Goal: Information Seeking & Learning: Learn about a topic

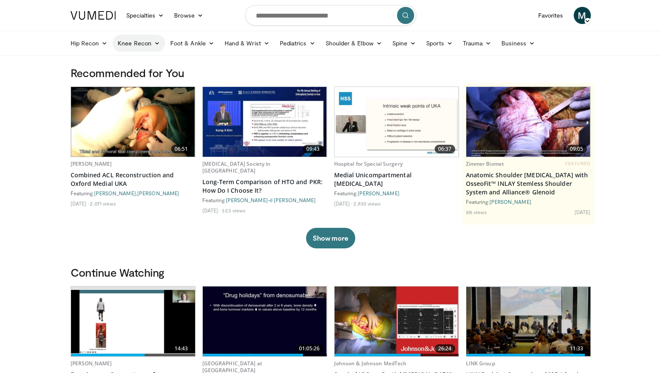
click at [133, 39] on link "Knee Recon" at bounding box center [139, 43] width 53 height 17
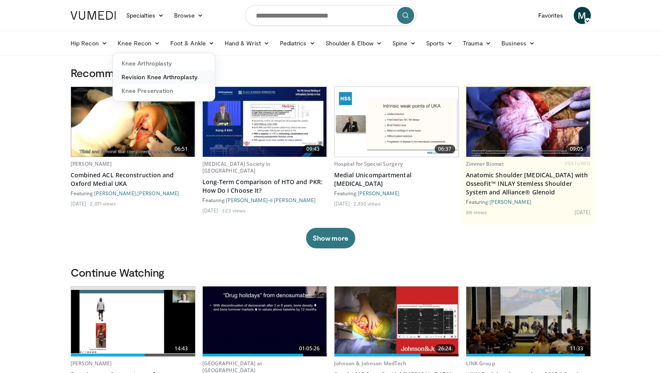
click at [145, 75] on link "Revision Knee Arthroplasty" at bounding box center [164, 77] width 102 height 14
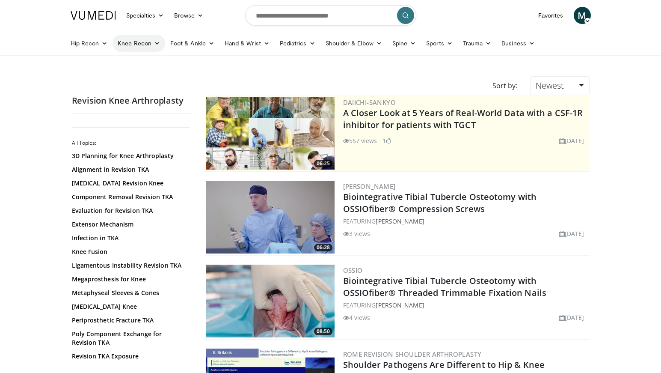
click at [140, 48] on link "Knee Recon" at bounding box center [139, 43] width 53 height 17
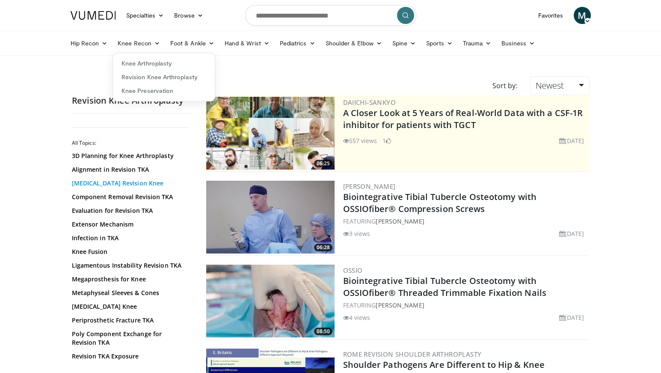
click at [136, 186] on link "Bone Loss Revision Knee" at bounding box center [130, 183] width 116 height 9
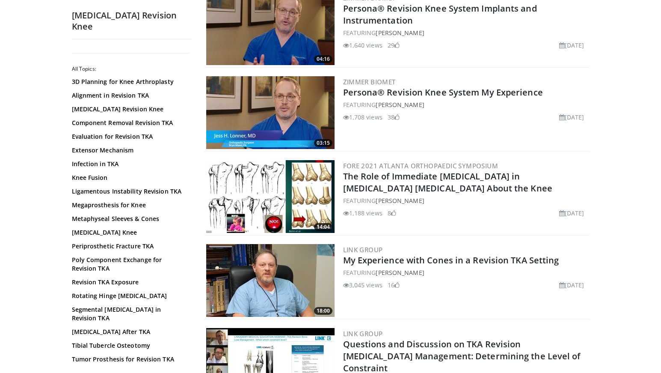
scroll to position [1540, 0]
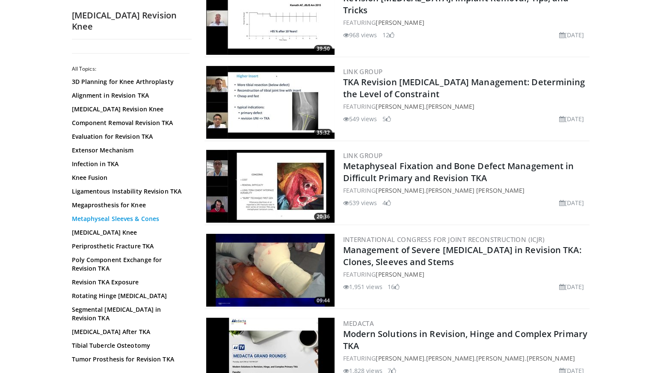
click at [147, 214] on link "Metaphyseal Sleeves & Cones" at bounding box center [130, 218] width 116 height 9
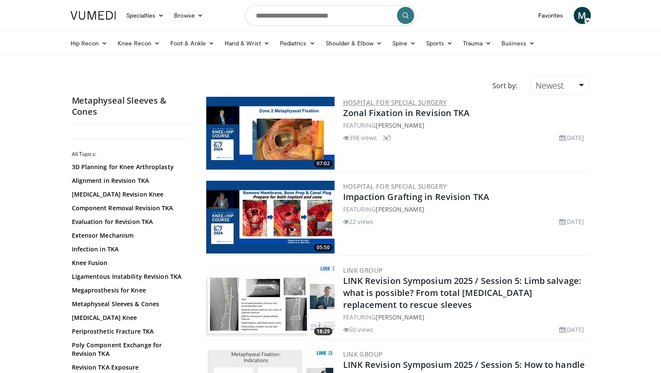
click at [410, 101] on link "Hospital for Special Surgery" at bounding box center [395, 102] width 104 height 9
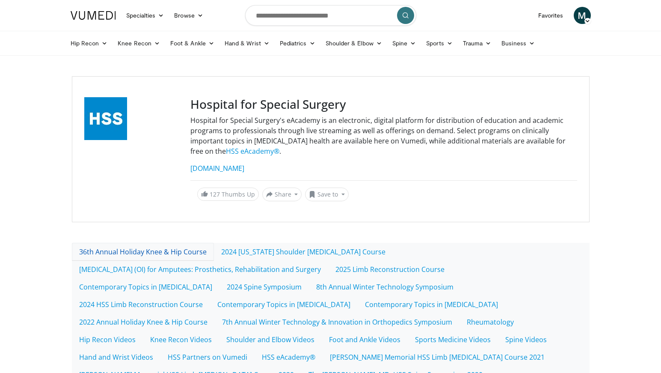
click at [186, 254] on link "36th Annual Holiday Knee & Hip Course" at bounding box center [143, 252] width 142 height 18
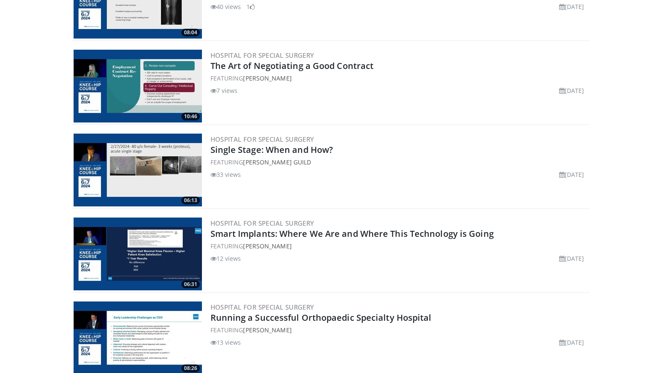
scroll to position [1540, 0]
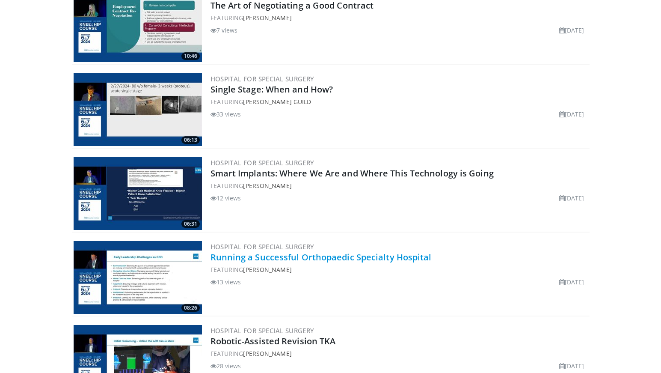
click at [337, 256] on link "Running a Successful Orthopaedic Specialty Hospital" at bounding box center [321, 257] width 221 height 12
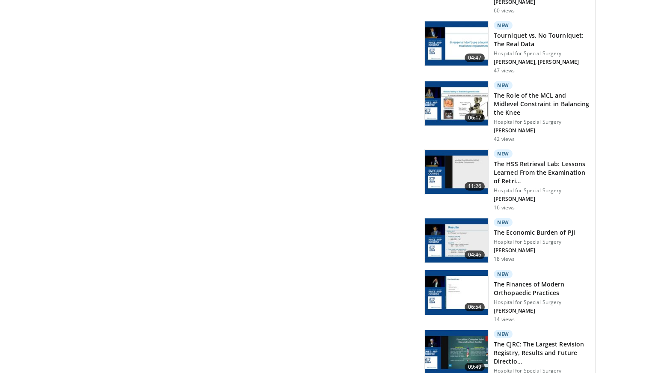
scroll to position [1540, 0]
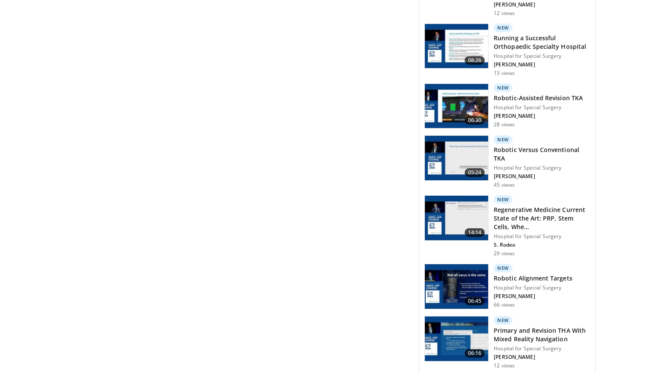
click at [521, 34] on h3 "Running a Successful Orthopaedic Specialty Hospital" at bounding box center [542, 42] width 96 height 17
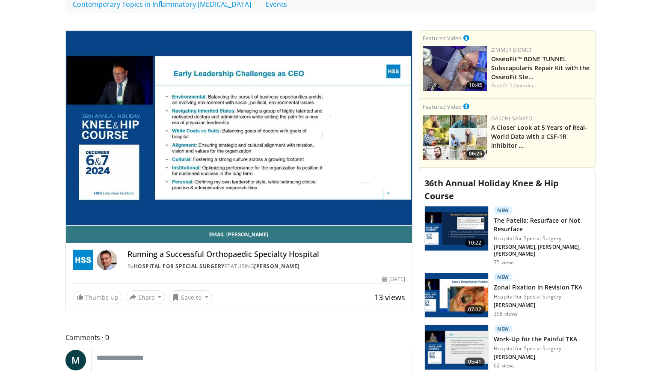
scroll to position [376, 0]
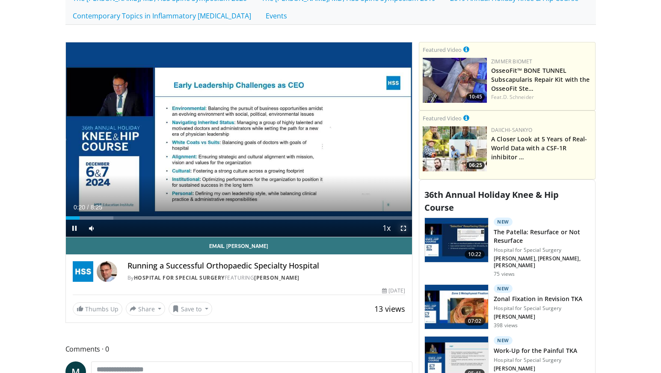
click at [407, 227] on span "Video Player" at bounding box center [403, 228] width 17 height 17
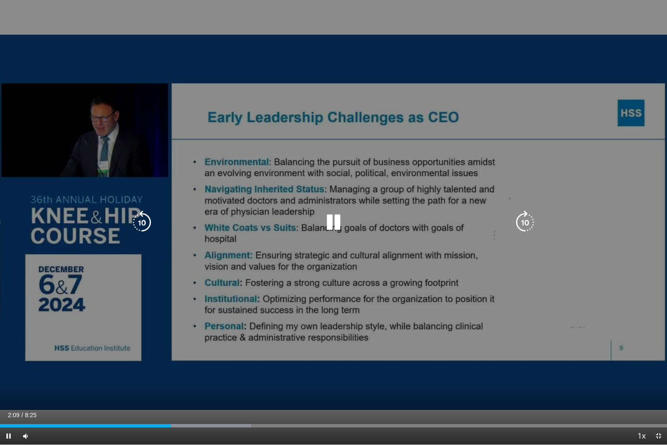
click at [371, 358] on div "10 seconds Tap to unmute" at bounding box center [333, 222] width 667 height 445
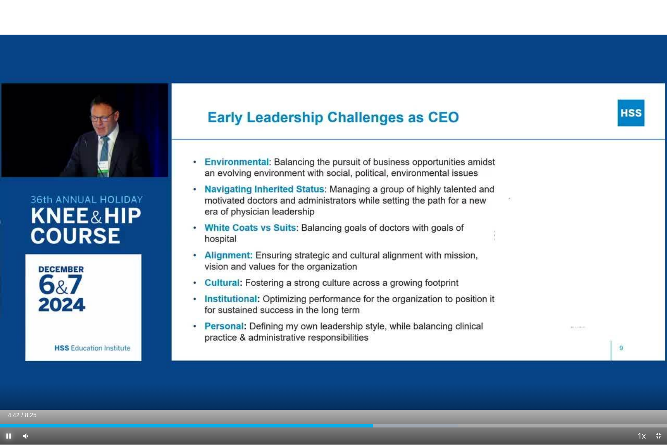
click at [9, 372] on span "Video Player" at bounding box center [8, 435] width 17 height 17
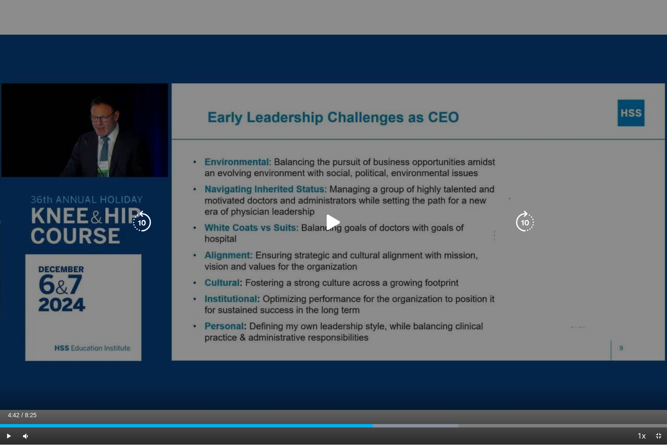
click at [334, 222] on icon "Video Player" at bounding box center [334, 223] width 24 height 24
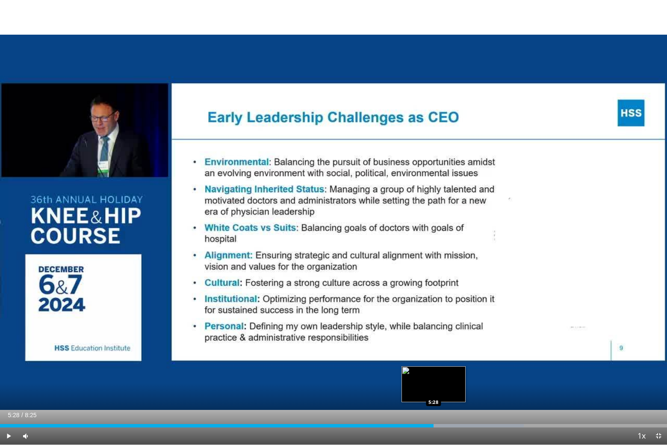
click at [433, 372] on div "5:33" at bounding box center [217, 425] width 434 height 3
click at [430, 372] on div "5:32" at bounding box center [219, 425] width 439 height 3
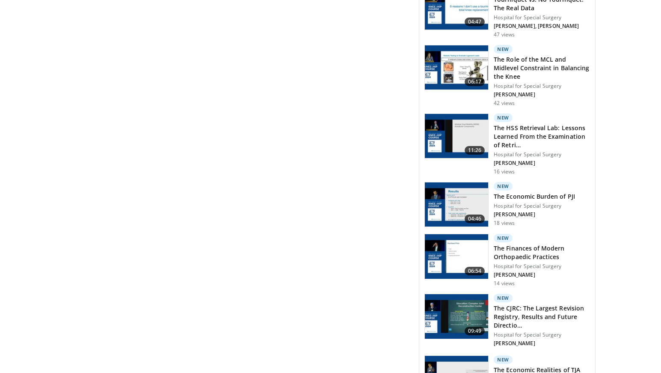
scroll to position [898, 0]
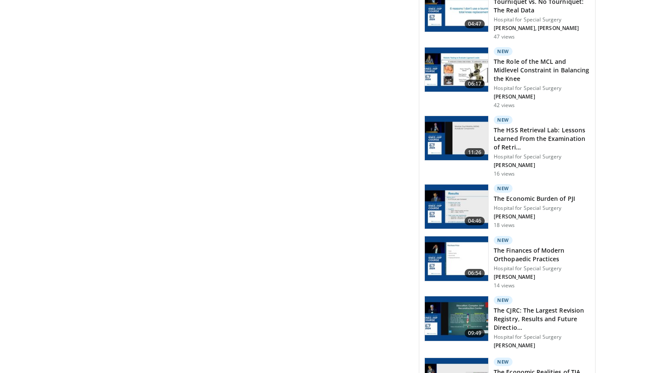
click at [515, 246] on h3 "The Finances of Modern Orthopaedic Practices" at bounding box center [542, 254] width 96 height 17
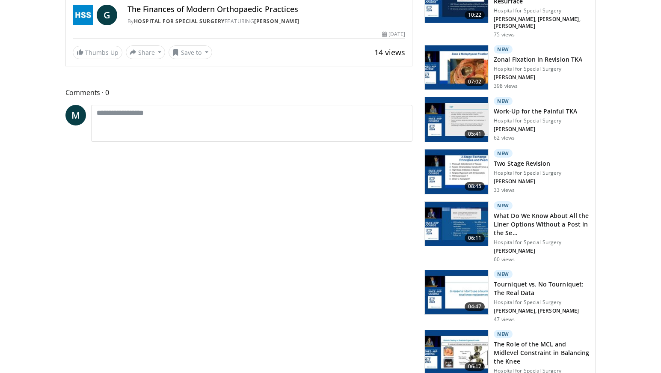
scroll to position [621, 0]
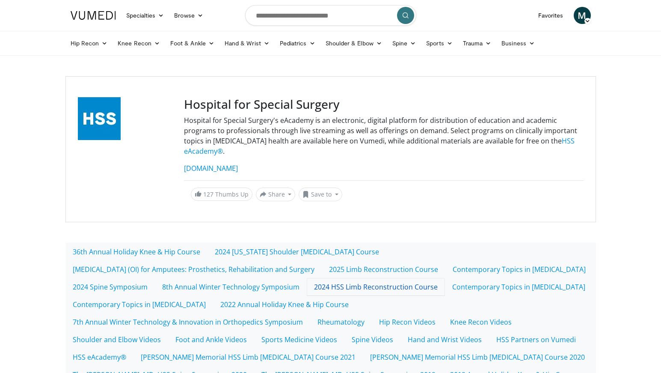
click at [406, 283] on link "2024 HSS Limb Reconstruction Course" at bounding box center [376, 287] width 138 height 18
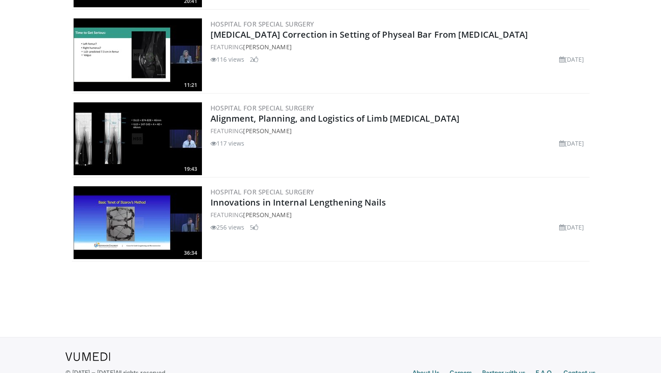
scroll to position [233, 0]
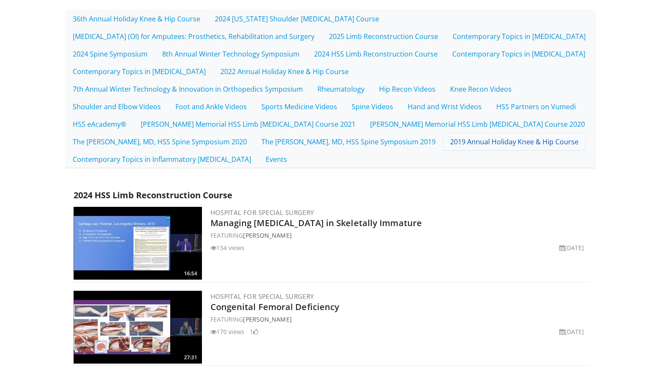
click at [524, 145] on link "2019 Annual Holiday Knee & Hip Course" at bounding box center [514, 142] width 143 height 18
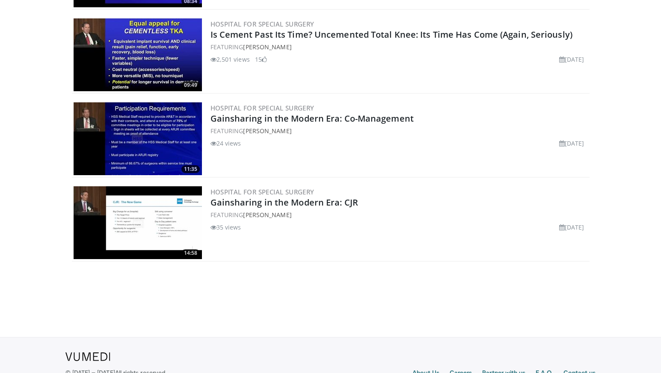
scroll to position [578, 0]
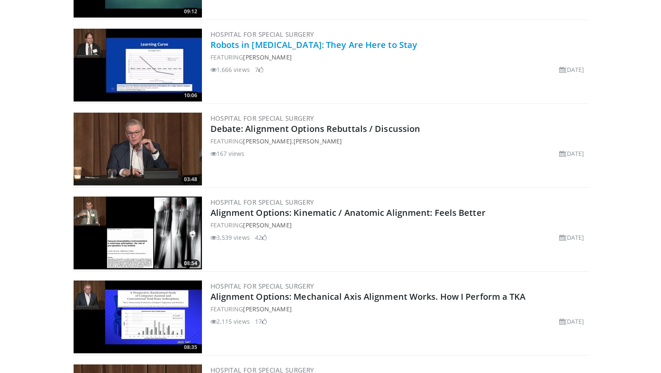
click at [379, 42] on link "Robots in [MEDICAL_DATA]: They Are Here to Stay" at bounding box center [314, 45] width 207 height 12
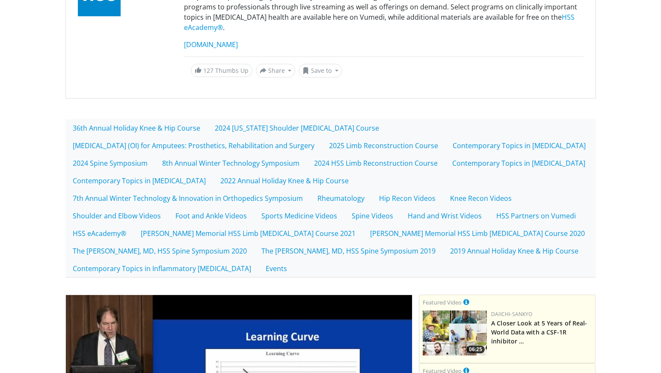
scroll to position [111, 0]
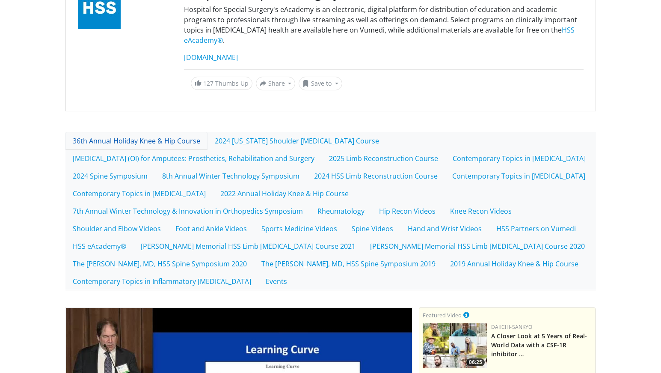
click at [127, 139] on link "36th Annual Holiday Knee & Hip Course" at bounding box center [136, 141] width 142 height 18
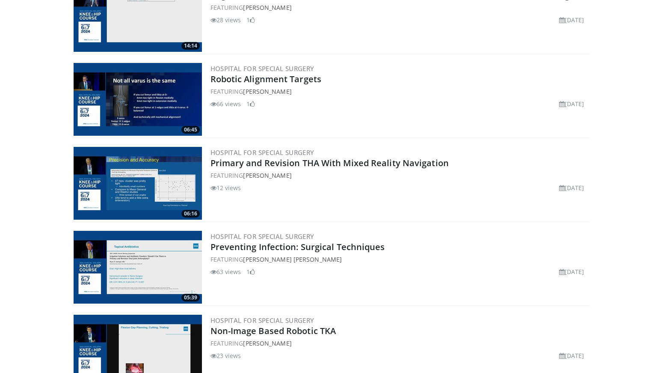
scroll to position [2192, 0]
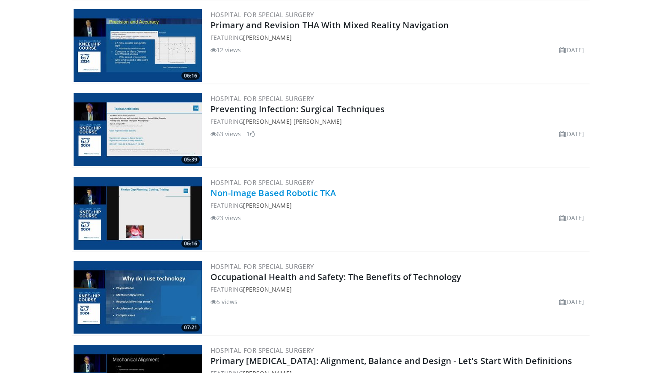
click at [282, 193] on link "Non-Image Based Robotic TKA" at bounding box center [274, 193] width 126 height 12
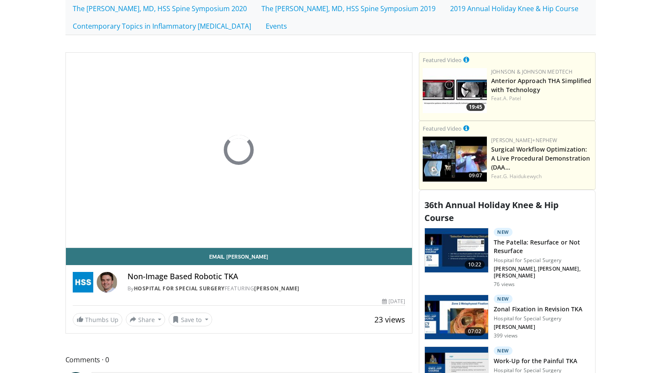
scroll to position [395, 0]
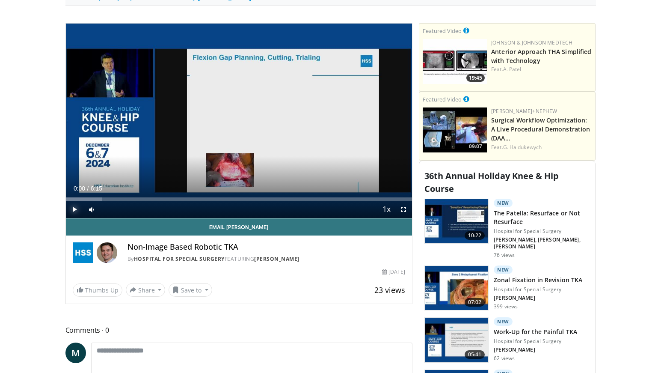
click at [73, 207] on span "Video Player" at bounding box center [74, 209] width 17 height 17
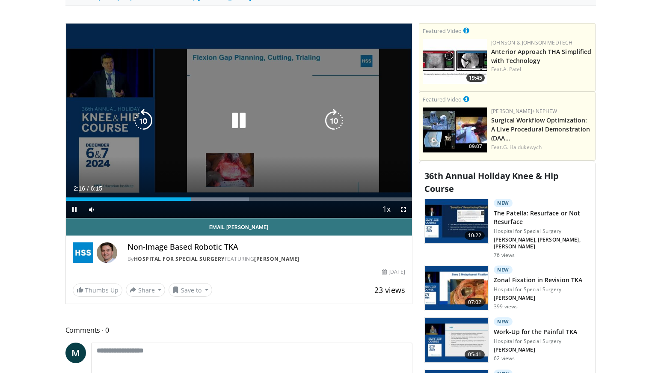
click at [151, 118] on icon "Video Player" at bounding box center [143, 121] width 24 height 24
click at [150, 117] on icon "Video Player" at bounding box center [143, 121] width 24 height 24
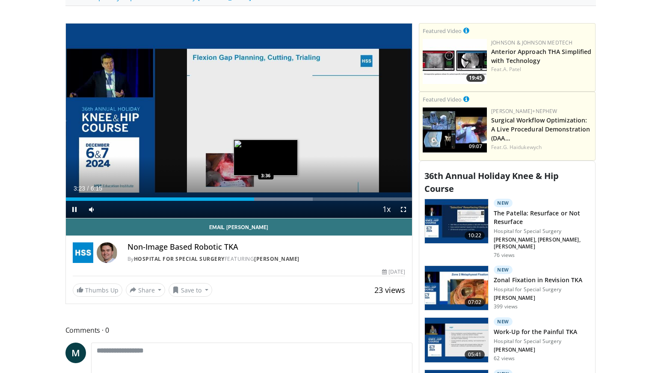
click at [266, 197] on div "Progress Bar" at bounding box center [269, 198] width 89 height 3
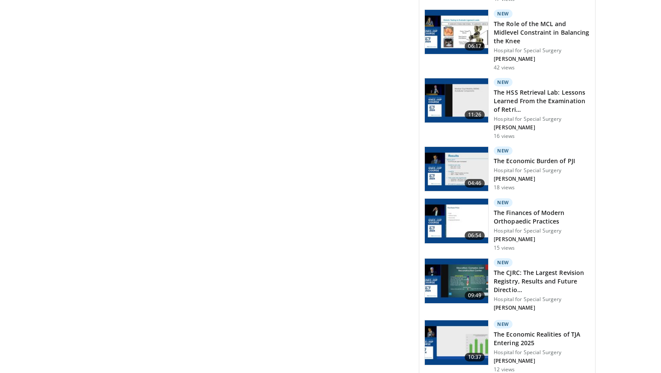
scroll to position [1449, 0]
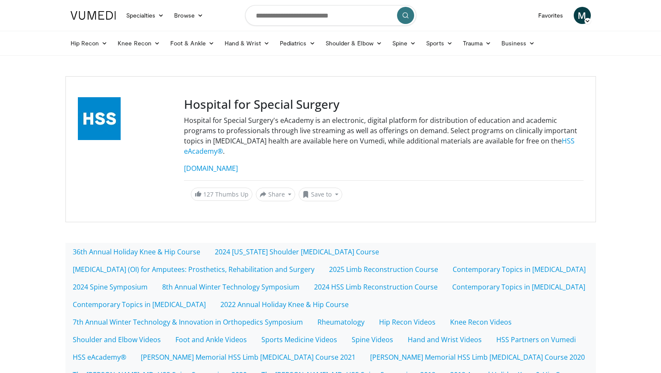
scroll to position [1027, 0]
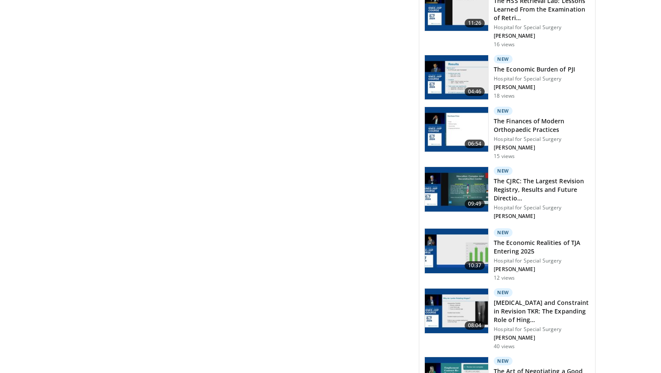
click at [564, 367] on h3 "The Art of Negotiating a Good Contract" at bounding box center [542, 375] width 96 height 17
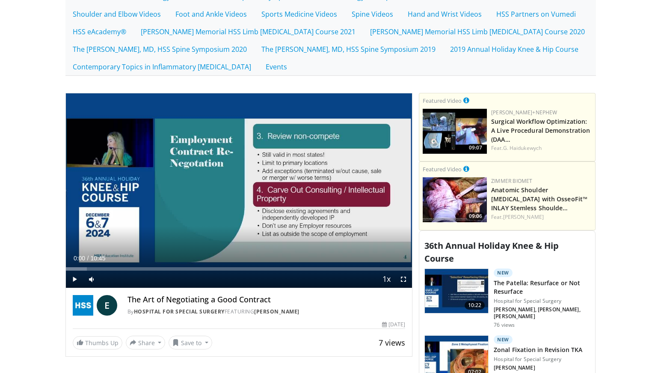
scroll to position [320, 0]
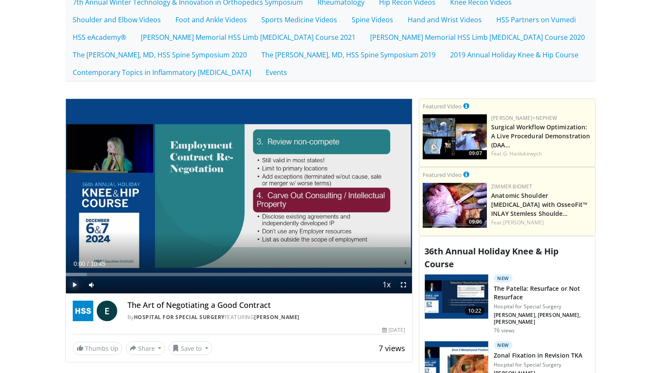
click at [75, 282] on span "Video Player" at bounding box center [74, 284] width 17 height 17
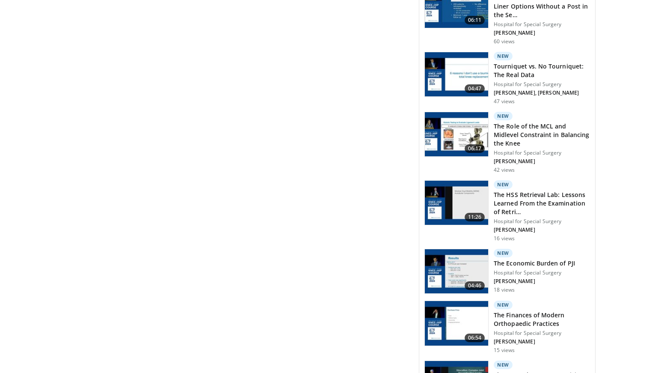
scroll to position [1347, 0]
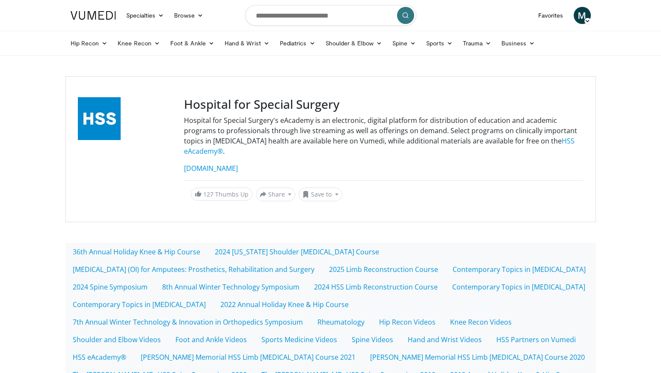
scroll to position [1725, 0]
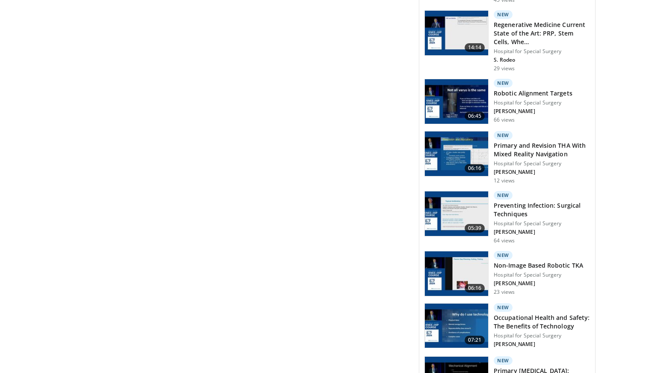
click at [537, 201] on h3 "Preventing Infection: Surgical Techniques" at bounding box center [542, 209] width 96 height 17
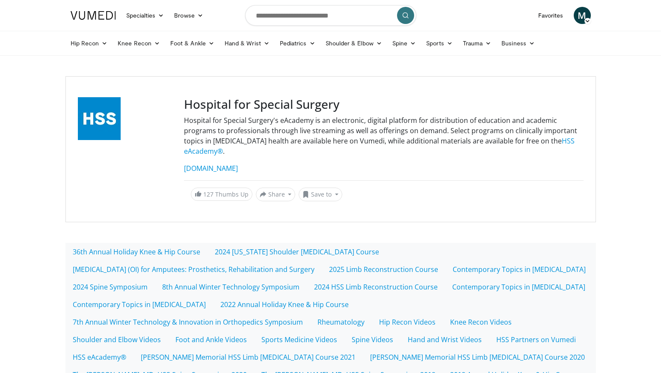
scroll to position [513, 0]
